Goal: Task Accomplishment & Management: Manage account settings

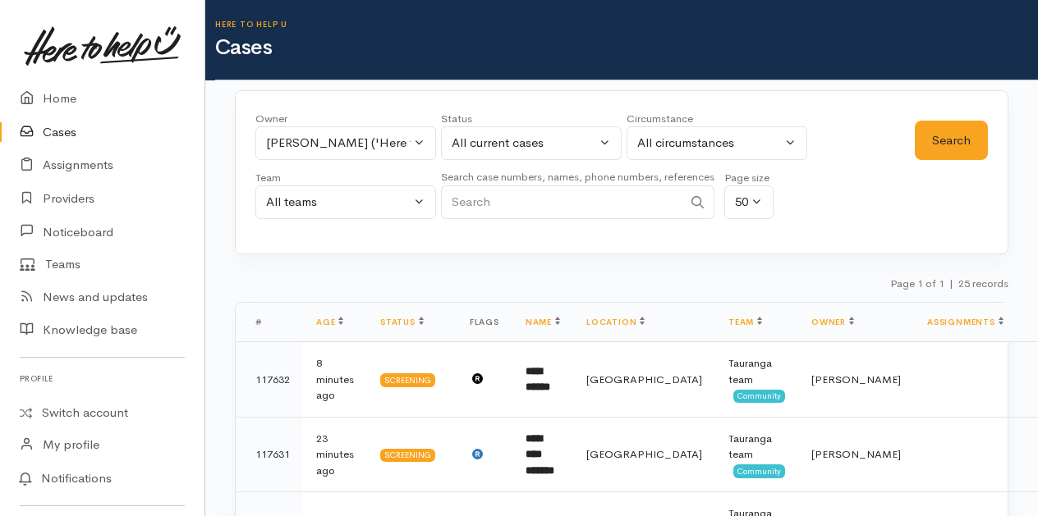
select select "1613"
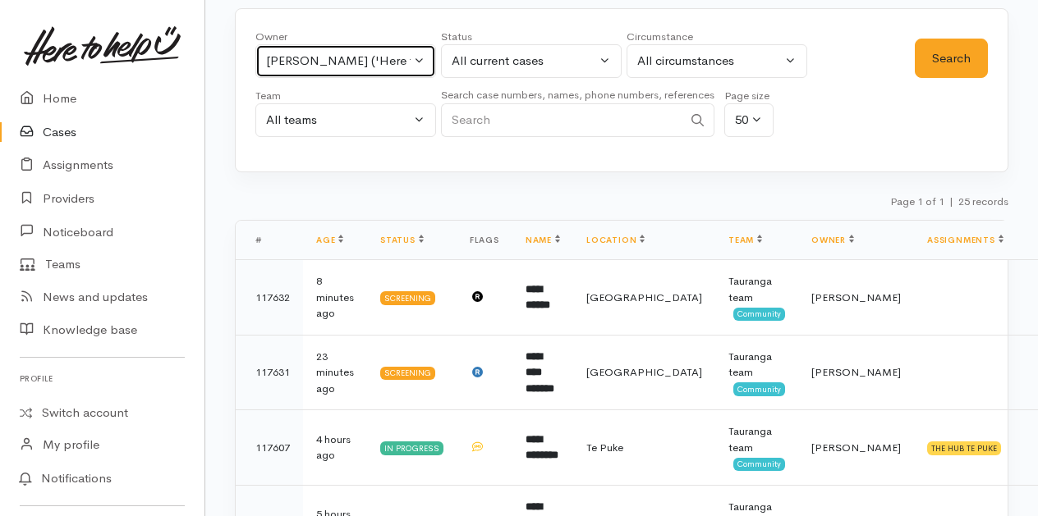
click at [415, 53] on button "Malia Stowers ('Here to help u')" at bounding box center [345, 61] width 181 height 34
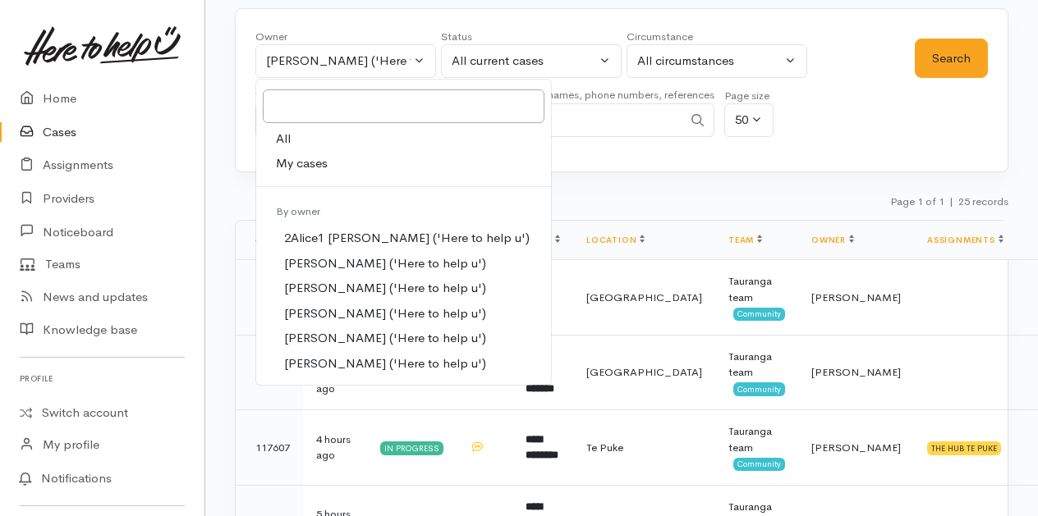
click at [304, 161] on span "My cases" at bounding box center [302, 163] width 52 height 19
select select "205"
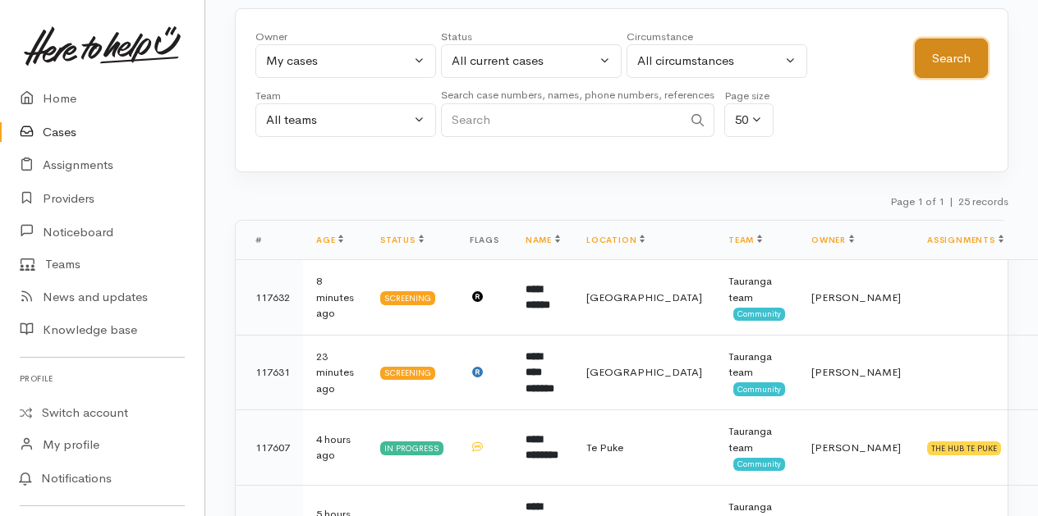
click at [941, 51] on button "Search" at bounding box center [950, 59] width 73 height 40
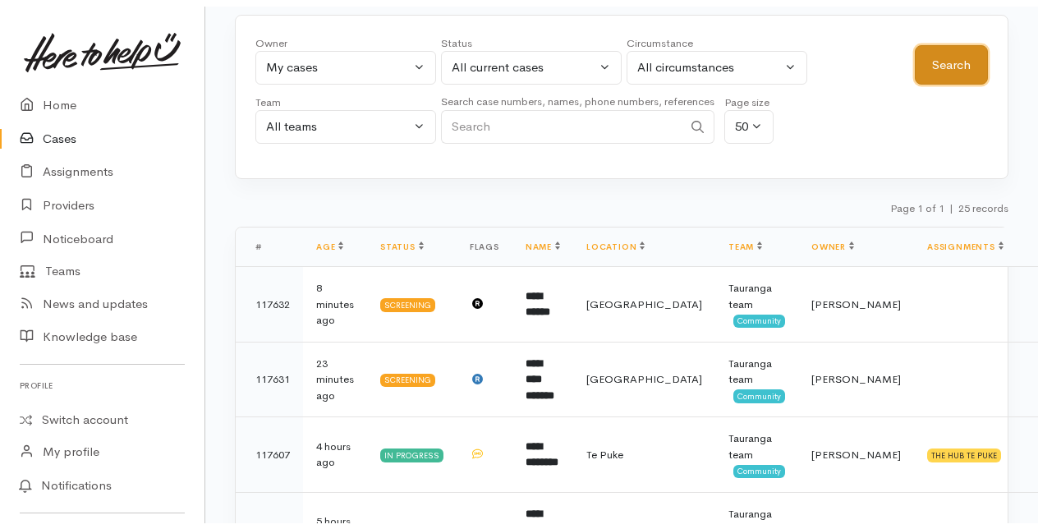
scroll to position [0, 0]
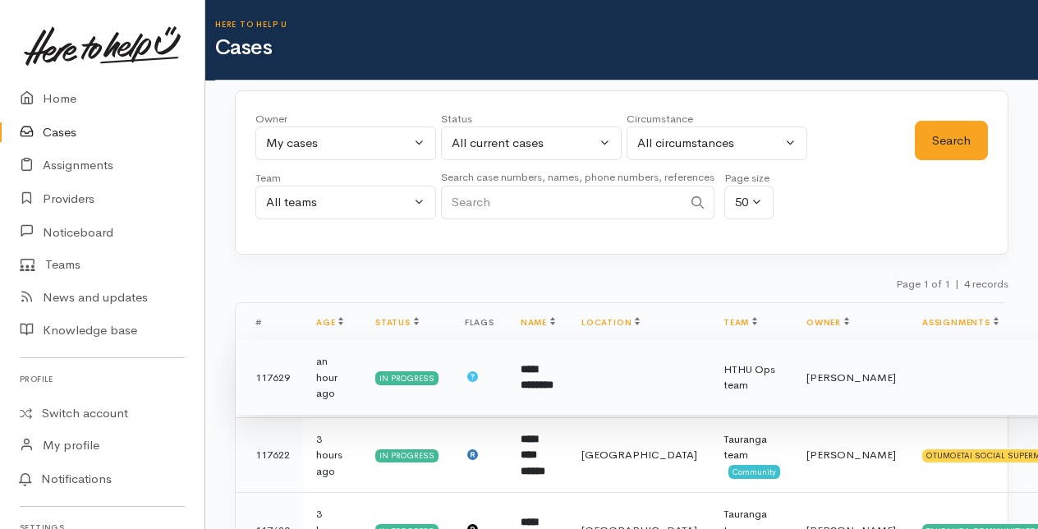
click at [549, 368] on b "**********" at bounding box center [536, 377] width 33 height 27
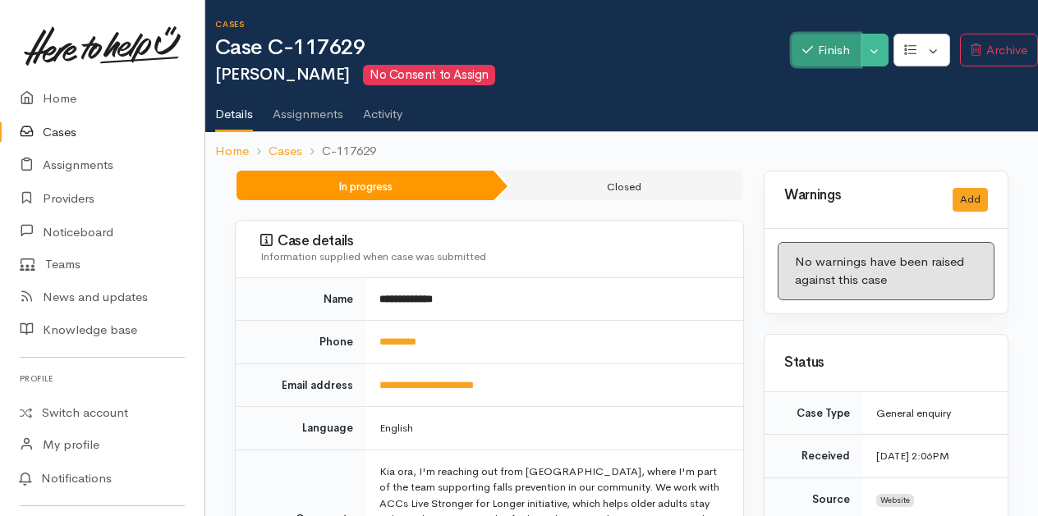
click at [826, 41] on button "Finish" at bounding box center [825, 51] width 69 height 34
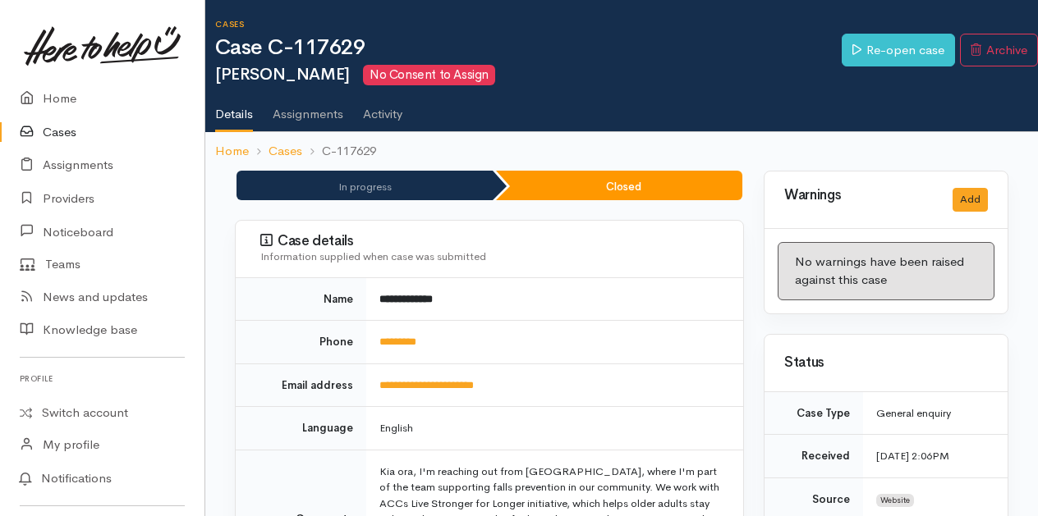
click at [65, 126] on link "Cases" at bounding box center [102, 133] width 204 height 34
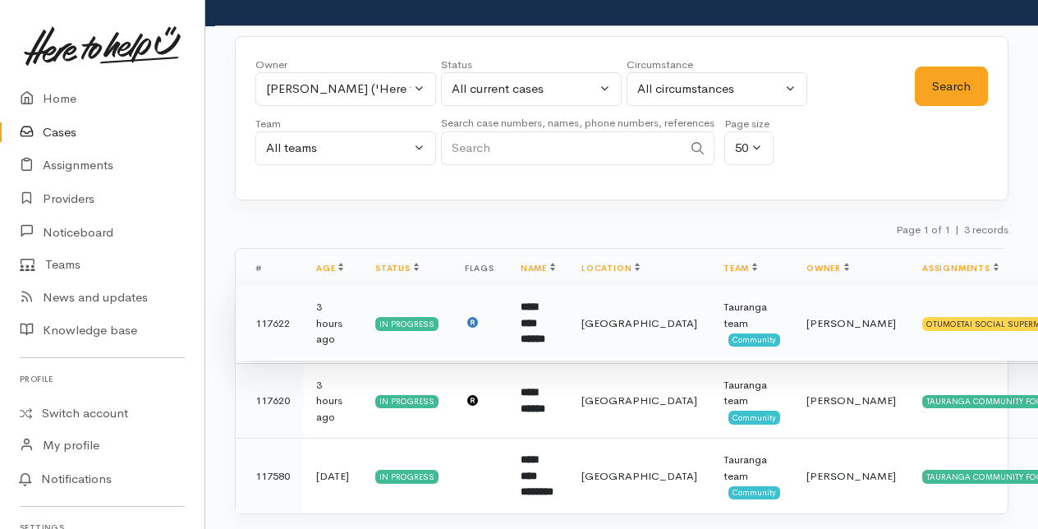
scroll to position [84, 0]
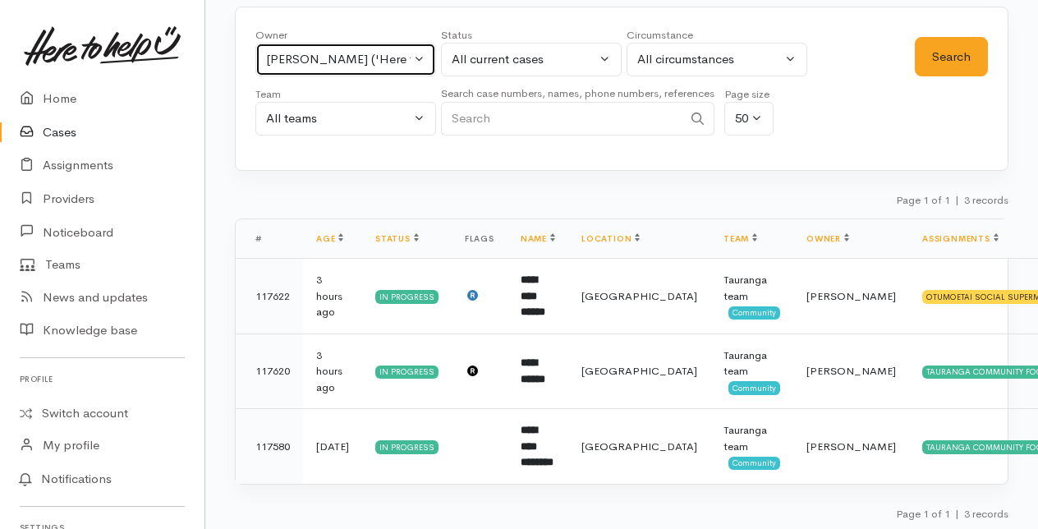
click at [415, 55] on button "[PERSON_NAME] ('Here to help u')" at bounding box center [345, 60] width 181 height 34
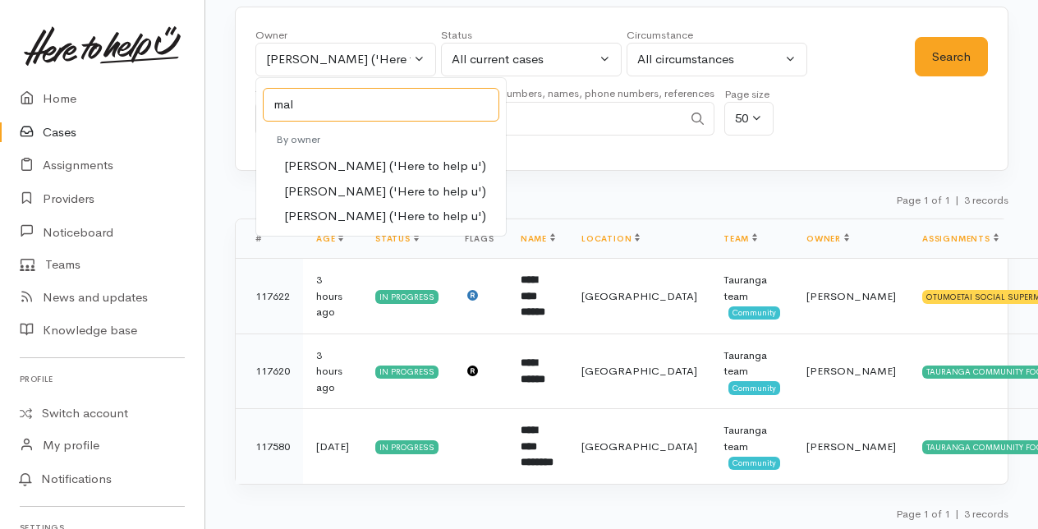
type input "mal"
click at [293, 194] on span "Malia Stowers ('Here to help u')" at bounding box center [385, 191] width 202 height 19
select select "1613"
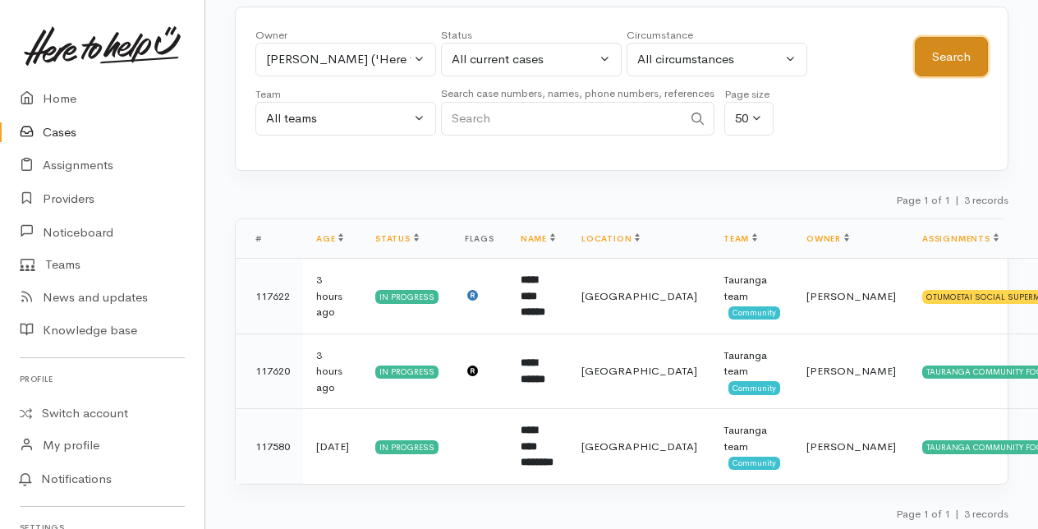
click at [956, 53] on button "Search" at bounding box center [950, 57] width 73 height 40
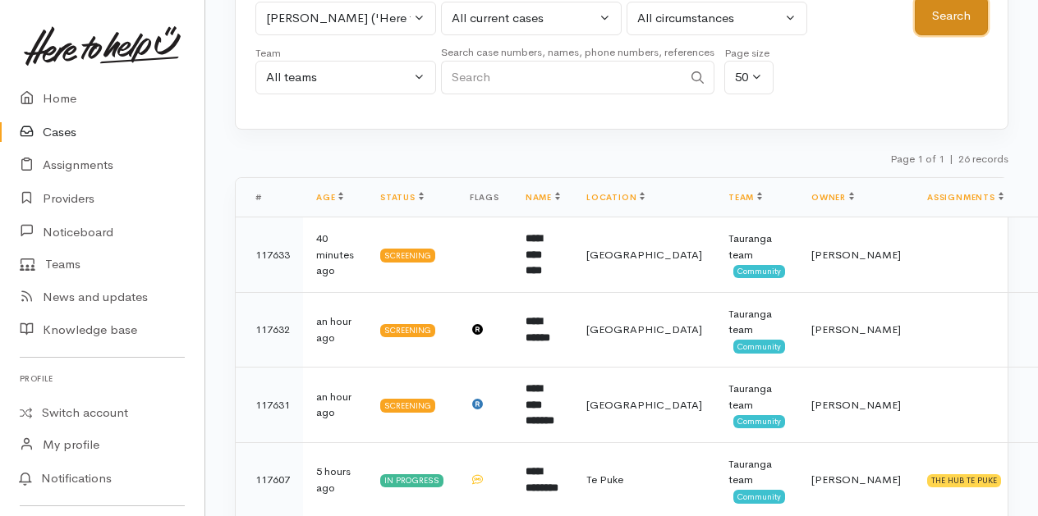
scroll to position [164, 0]
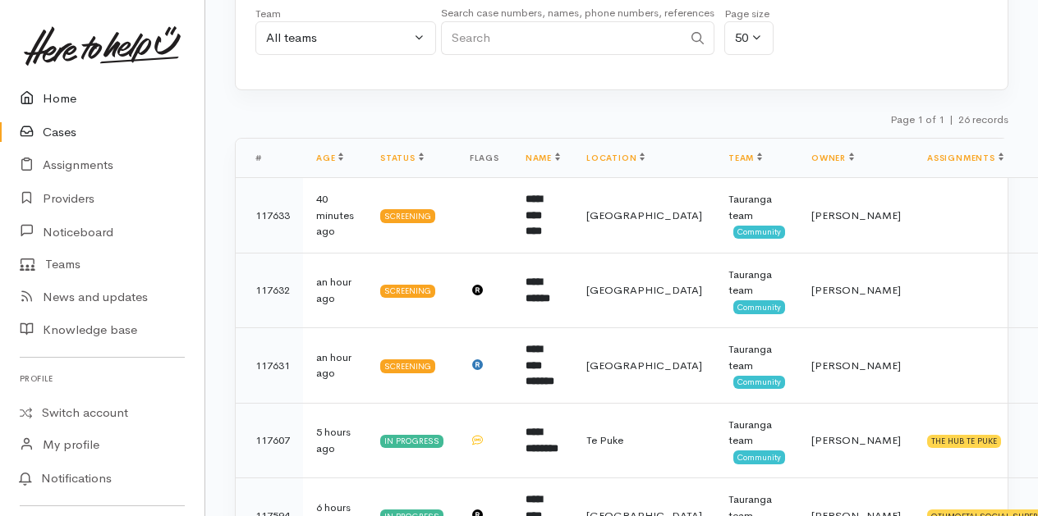
click at [67, 94] on link "Home" at bounding box center [102, 99] width 204 height 34
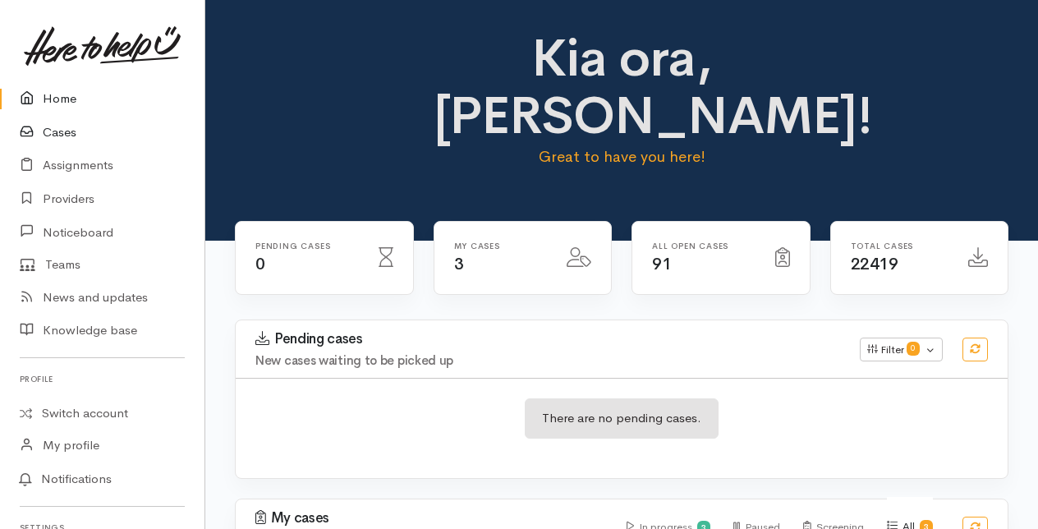
click at [66, 131] on link "Cases" at bounding box center [102, 133] width 204 height 34
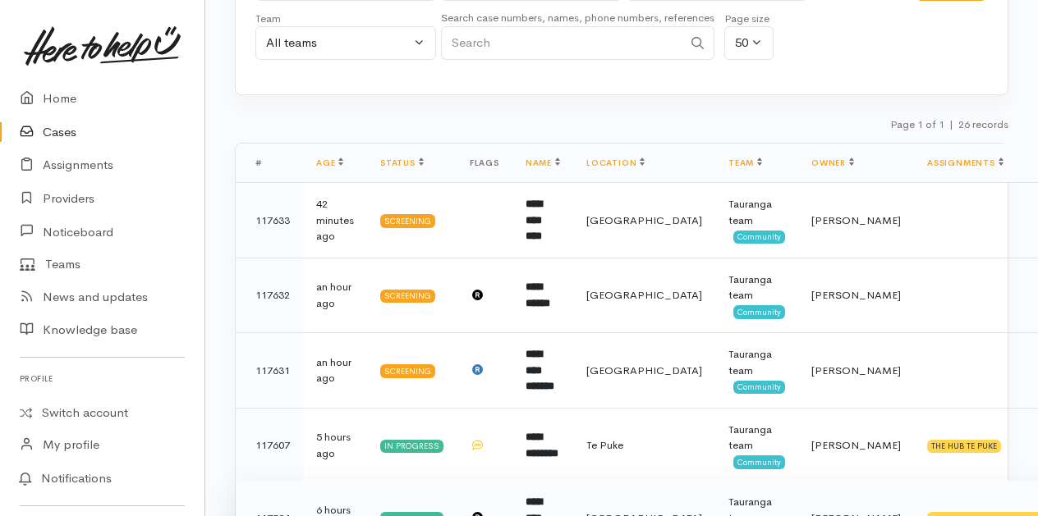
scroll to position [164, 0]
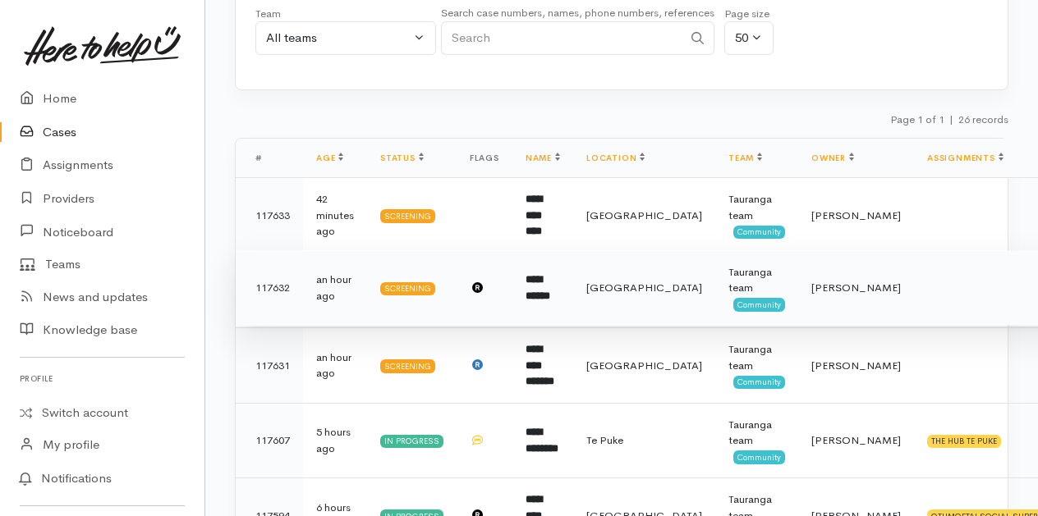
click at [547, 281] on b "**********" at bounding box center [537, 287] width 25 height 27
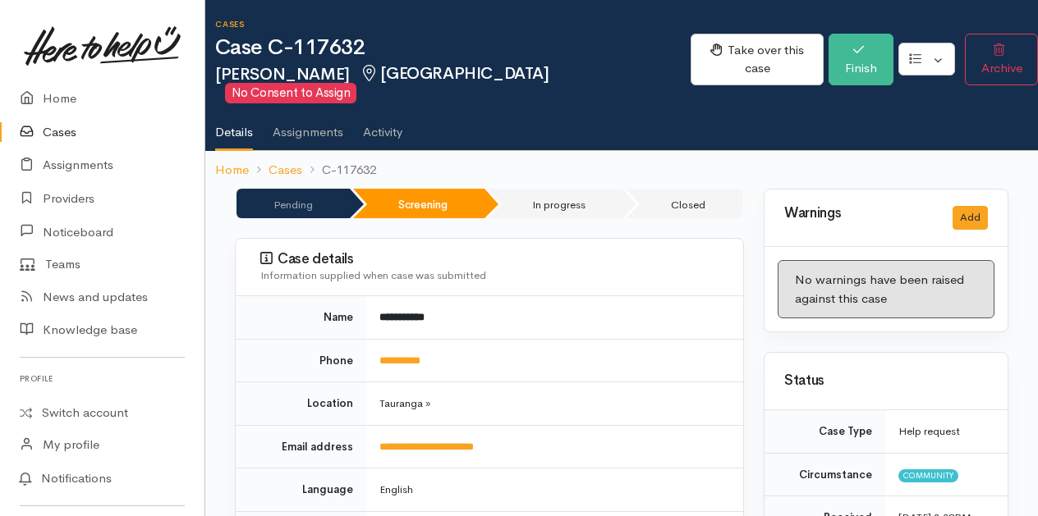
click at [59, 136] on link "Cases" at bounding box center [102, 133] width 204 height 34
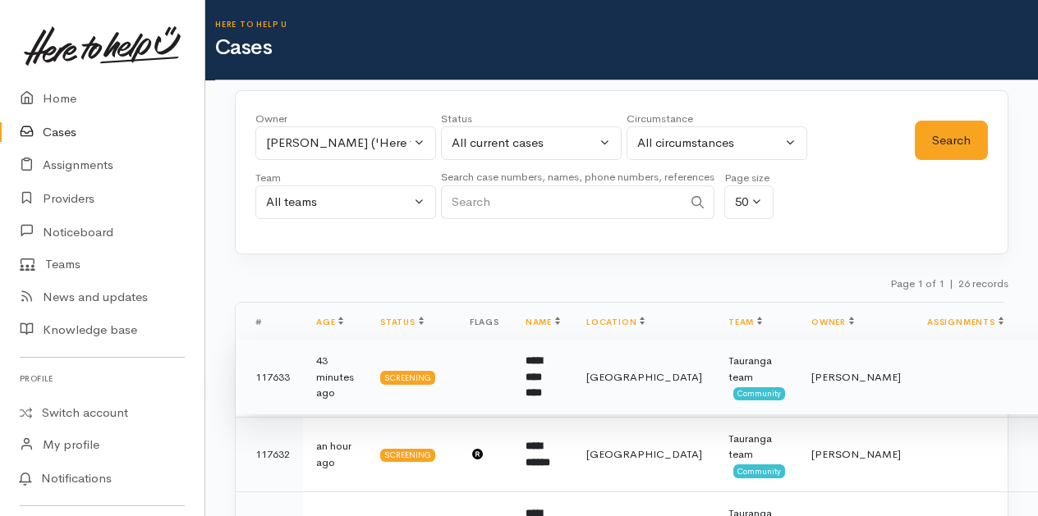
click at [542, 376] on b "**********" at bounding box center [533, 376] width 16 height 43
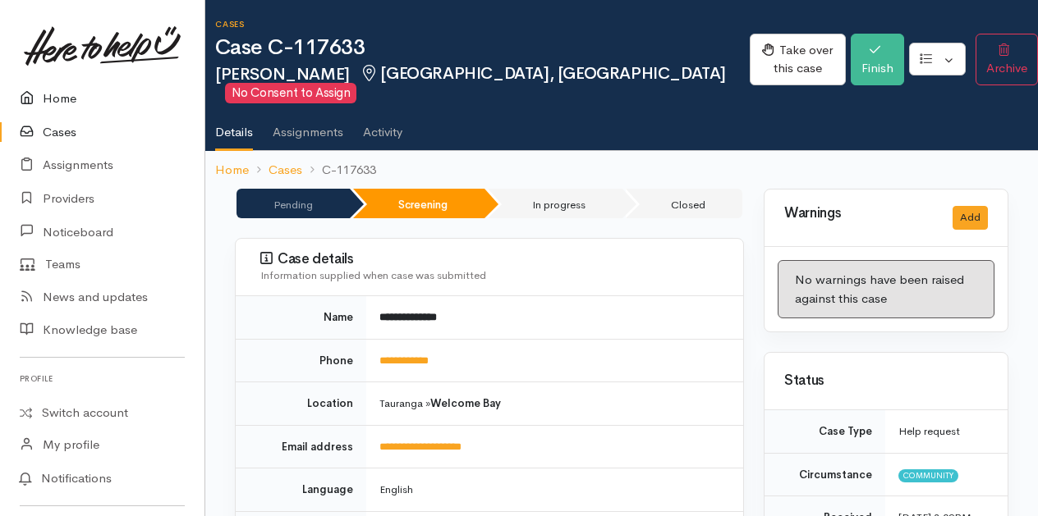
click at [60, 104] on link "Home" at bounding box center [102, 99] width 204 height 34
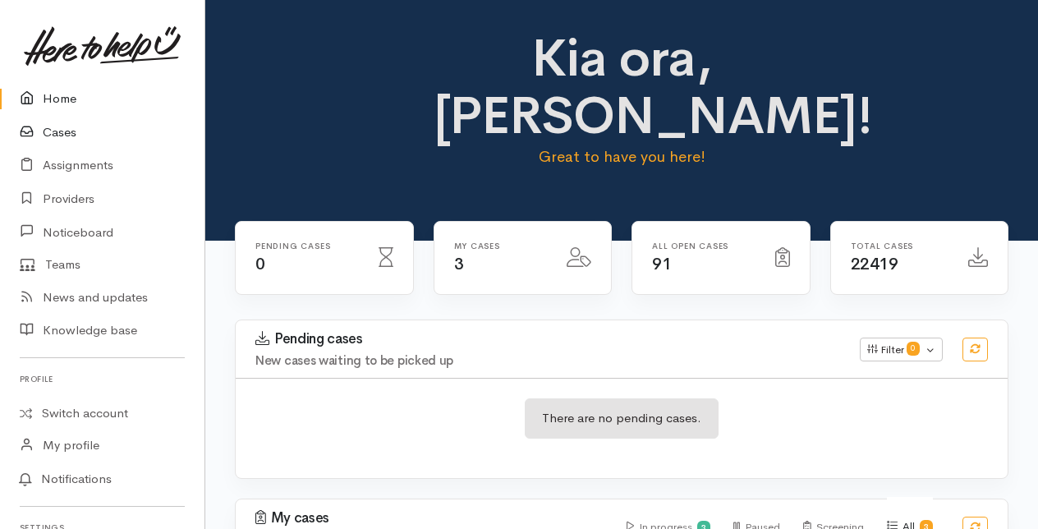
click at [64, 131] on link "Cases" at bounding box center [102, 133] width 204 height 34
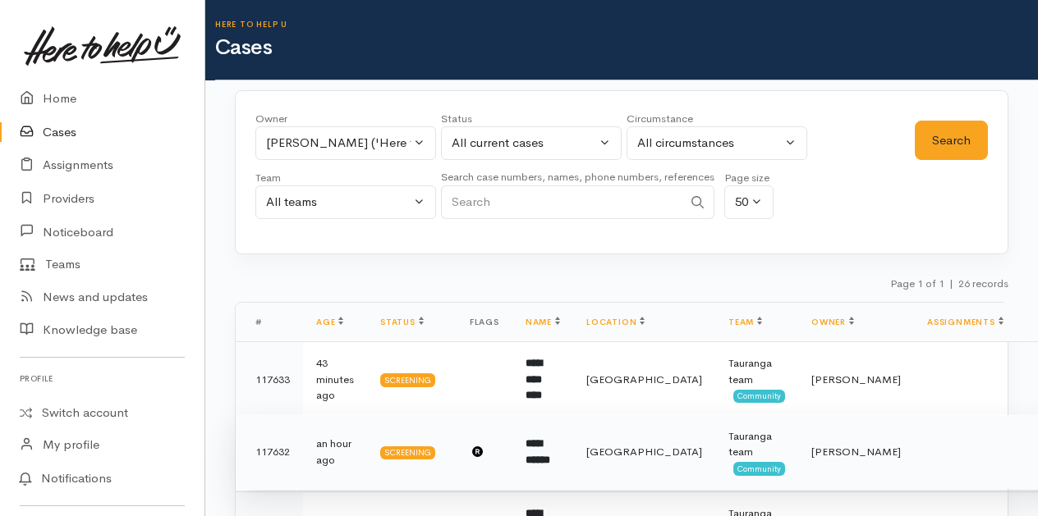
click at [548, 448] on td "**********" at bounding box center [542, 453] width 61 height 76
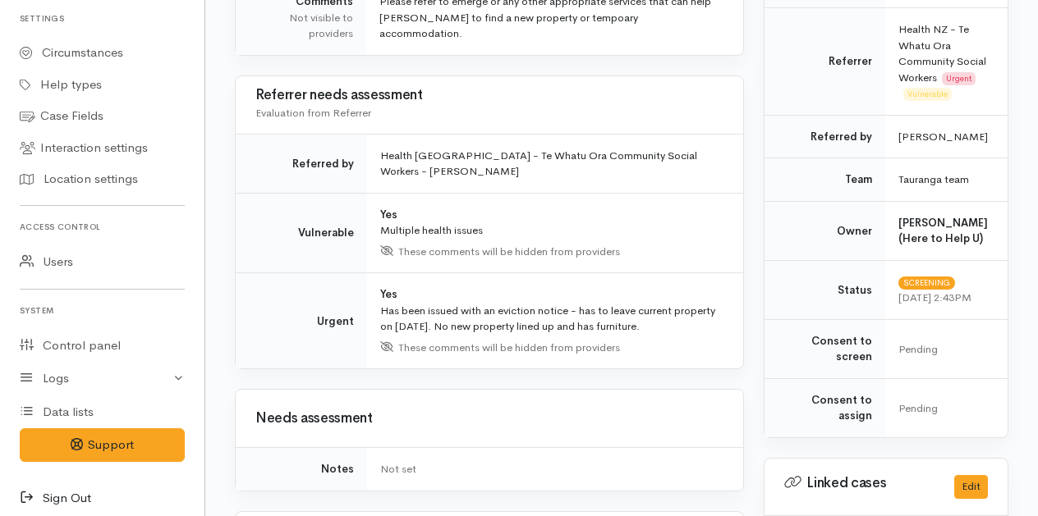
scroll to position [517, 0]
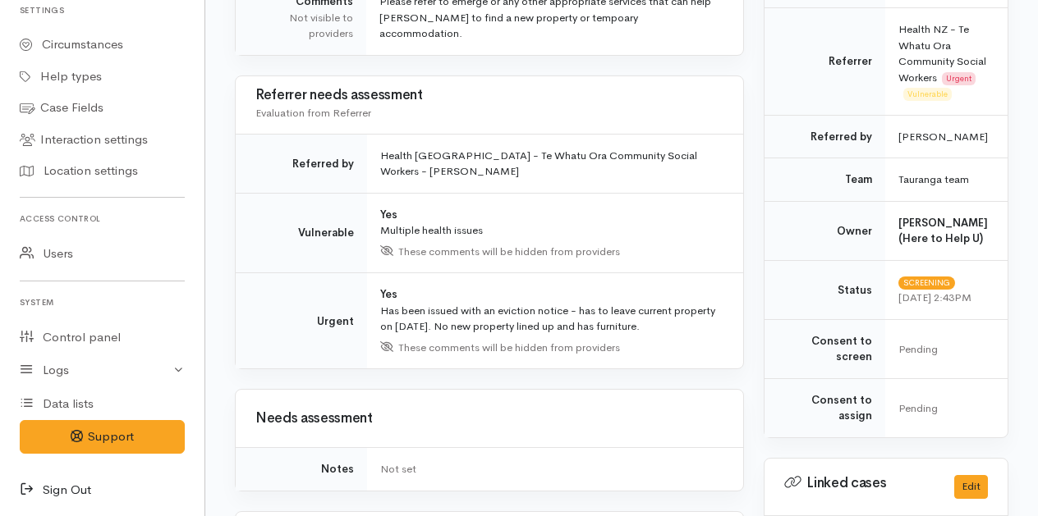
click at [25, 481] on icon at bounding box center [31, 490] width 23 height 21
